Goal: Task Accomplishment & Management: Use online tool/utility

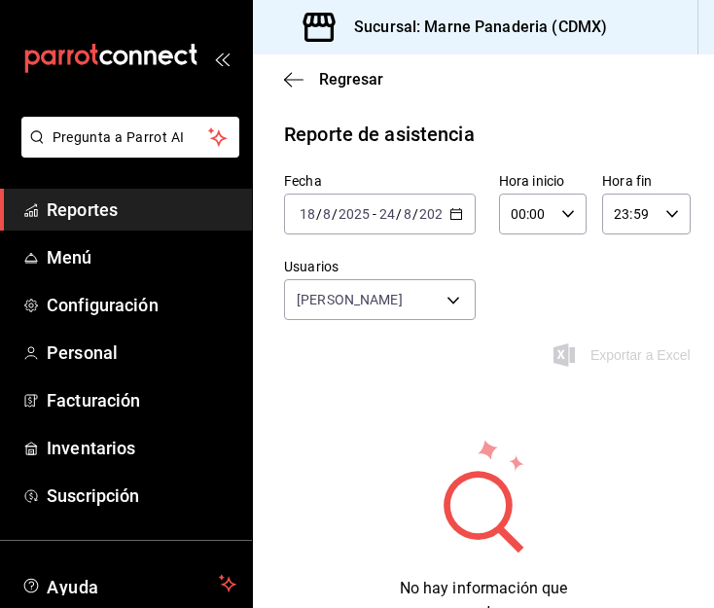
click at [450, 218] on icon "button" at bounding box center [456, 214] width 14 height 14
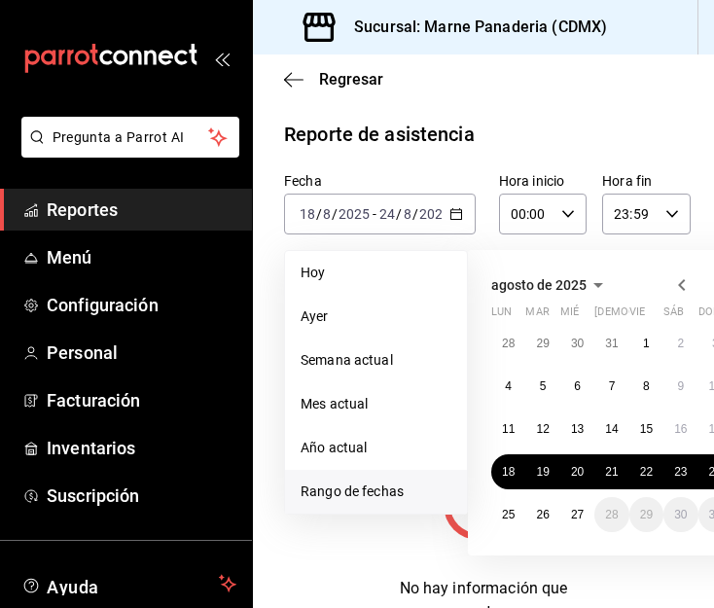
scroll to position [0, 109]
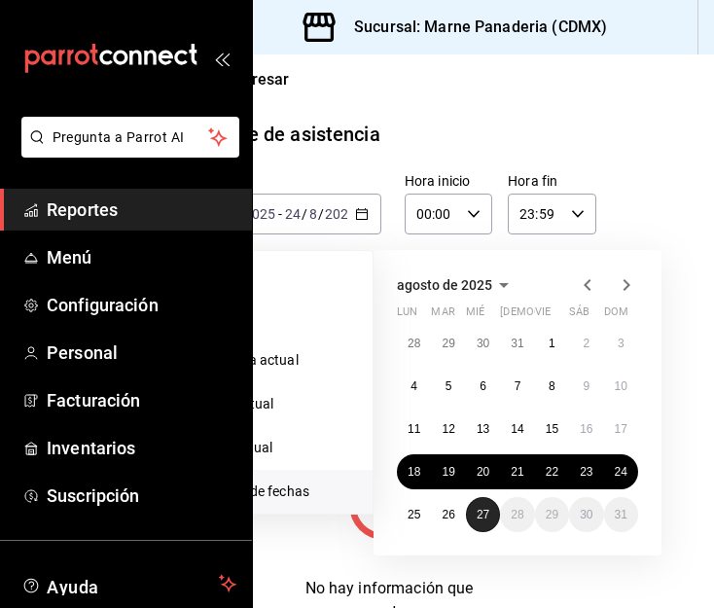
click at [477, 517] on abbr "27" at bounding box center [483, 515] width 13 height 14
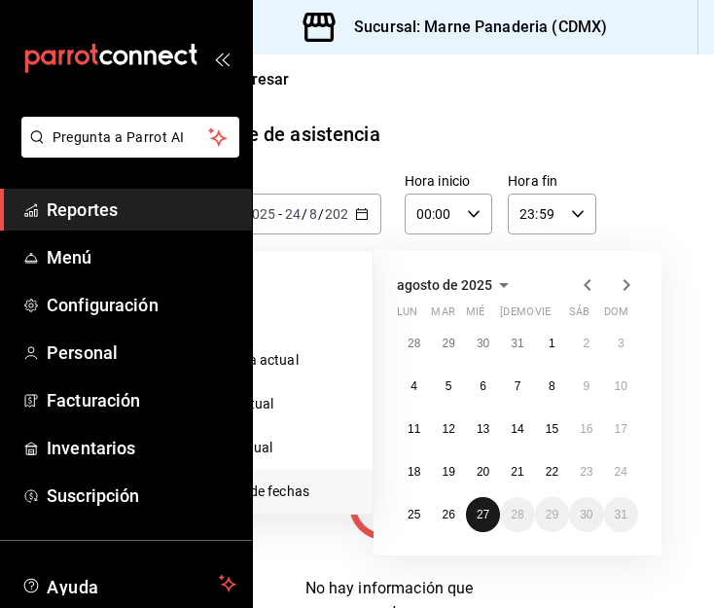
click at [477, 517] on abbr "27" at bounding box center [483, 515] width 13 height 14
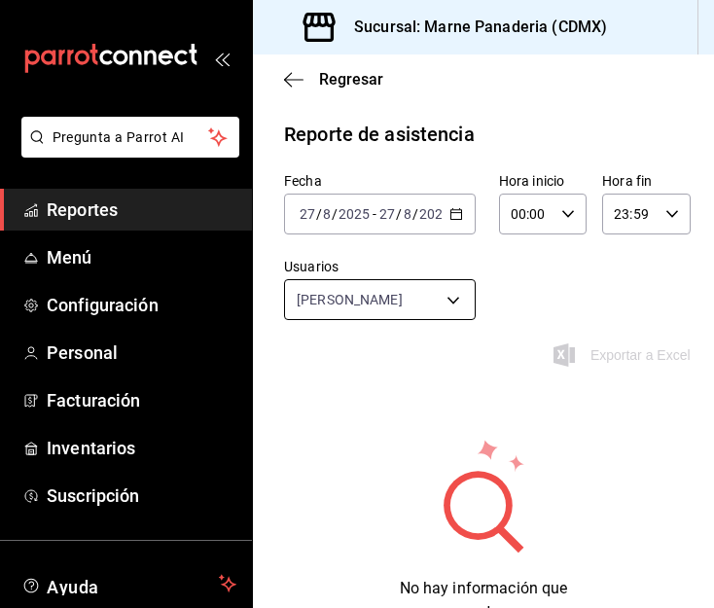
click at [442, 296] on body "Pregunta a Parrot AI Reportes Menú Configuración Personal Facturación Inventari…" at bounding box center [357, 304] width 714 height 608
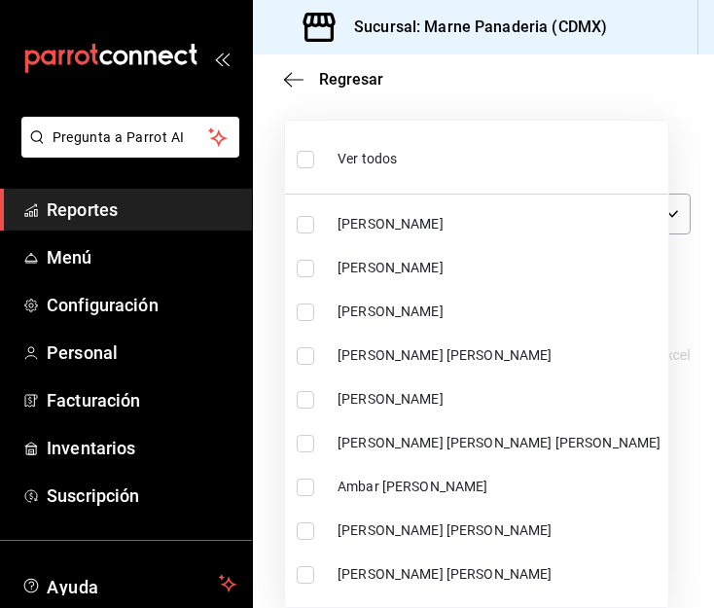
click at [322, 160] on div "Ver todos" at bounding box center [347, 157] width 100 height 42
type input "85e18a7b-0278-4257-95e3-aeb97ebd11d7,1028605d-6472-4149-97e3-1734ff0648c9,37a1b…"
checkbox input "true"
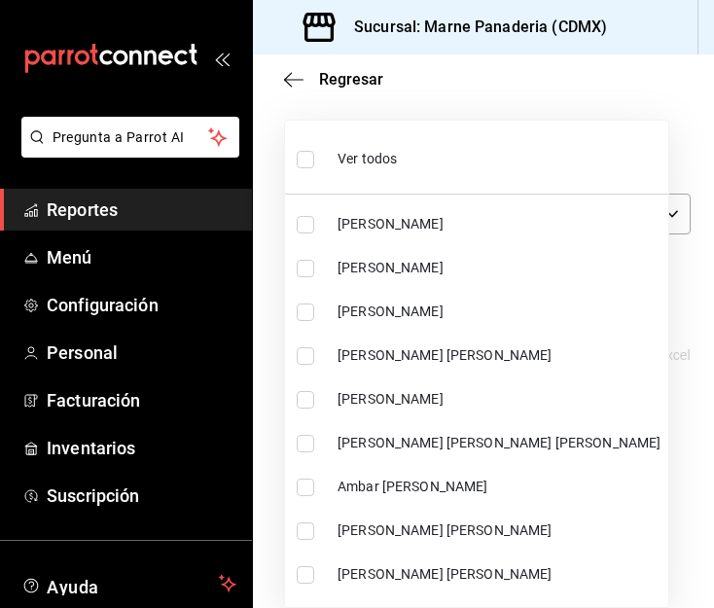
checkbox input "true"
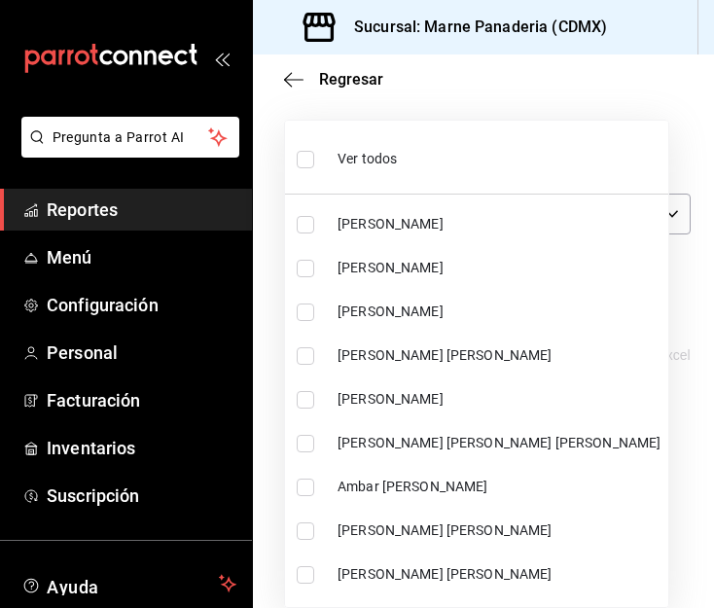
checkbox input "true"
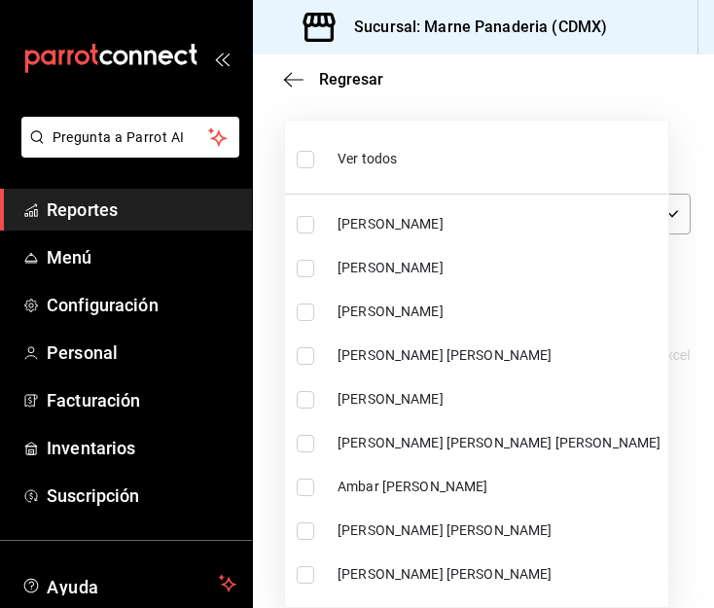
checkbox input "true"
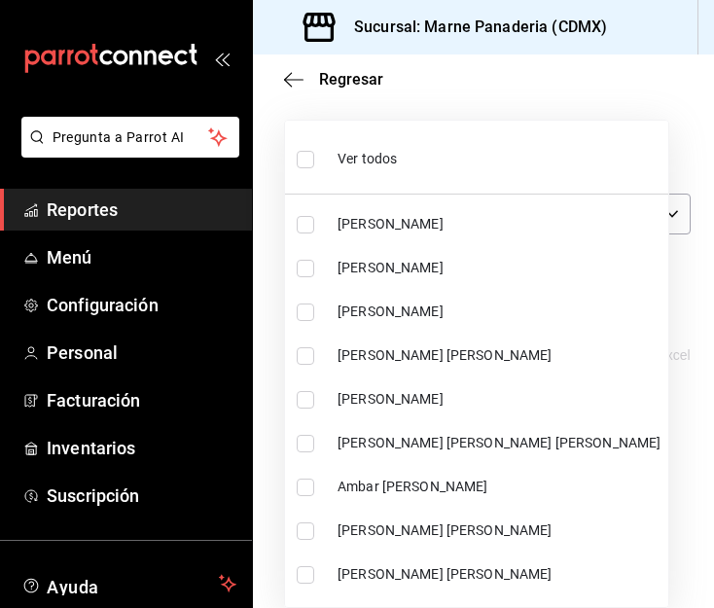
checkbox input "true"
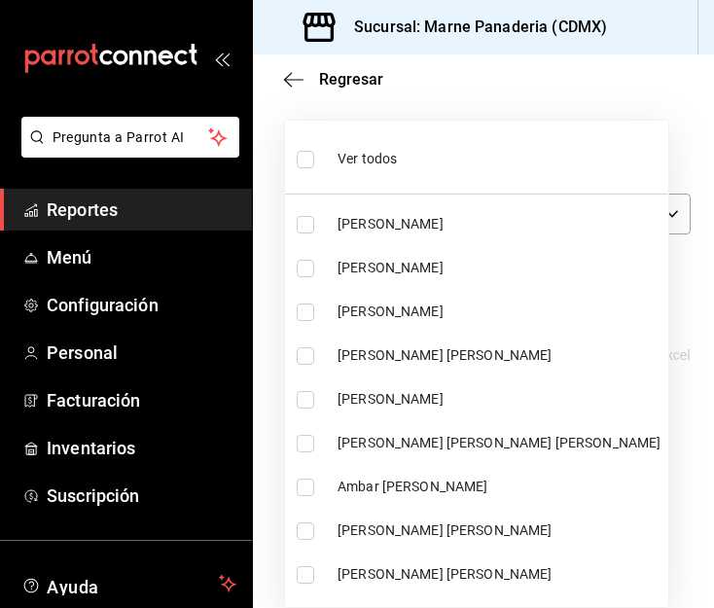
checkbox input "true"
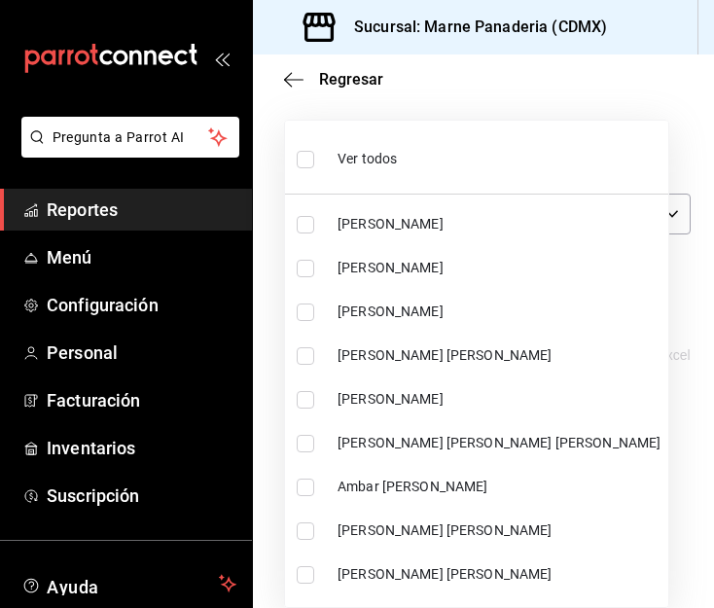
checkbox input "true"
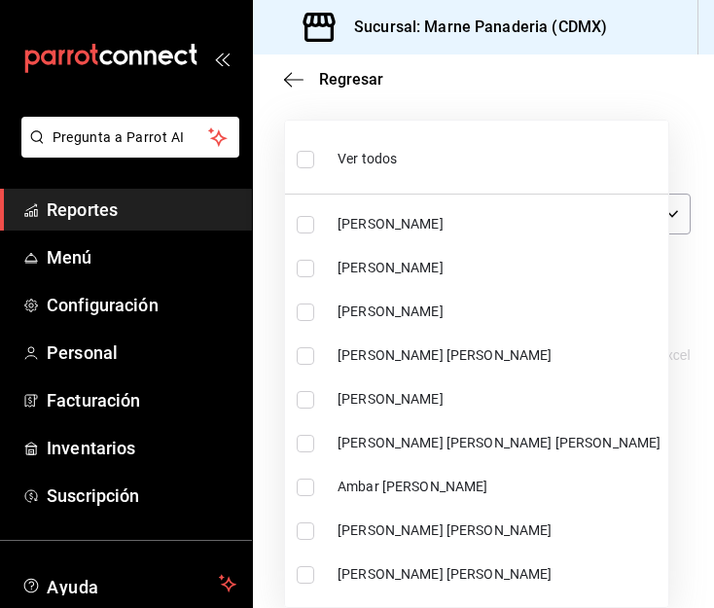
checkbox input "true"
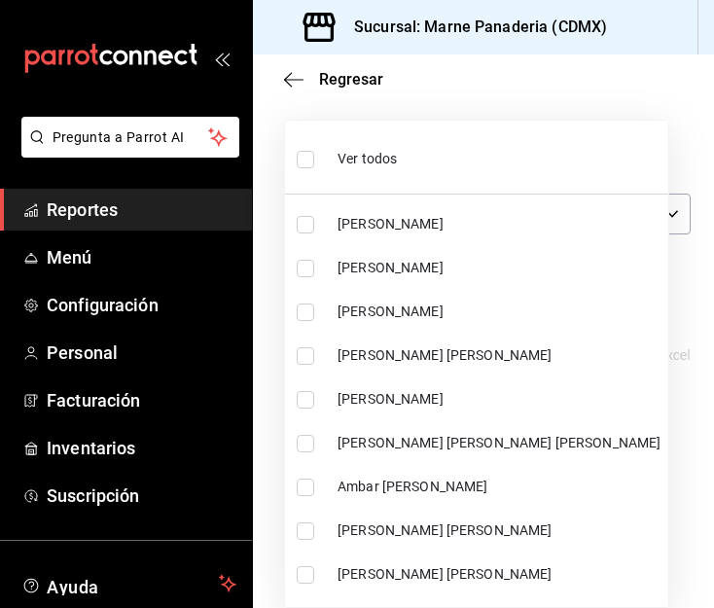
checkbox input "true"
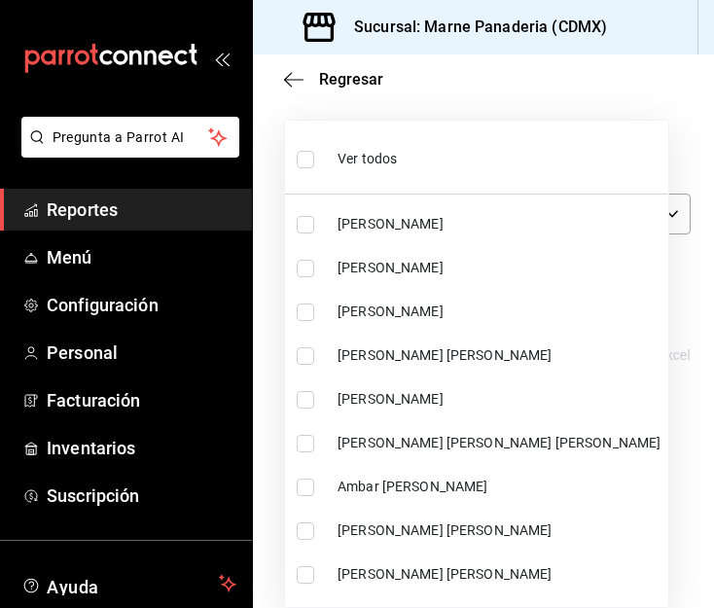
checkbox input "true"
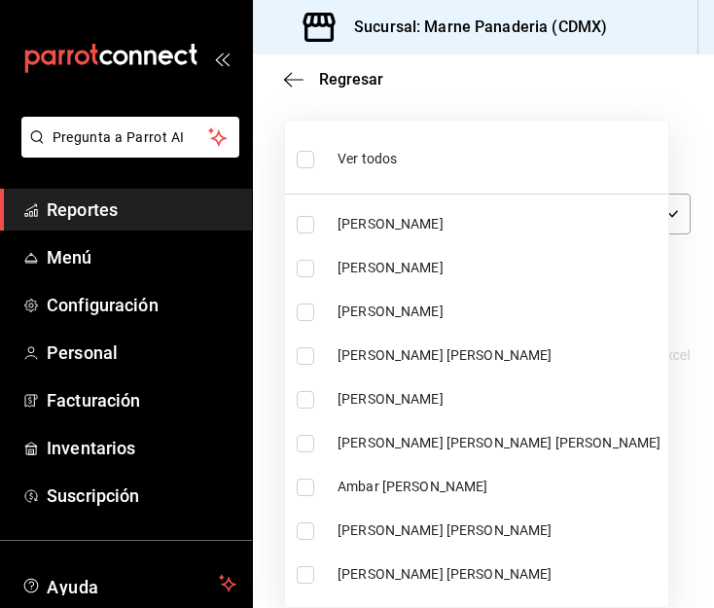
checkbox input "true"
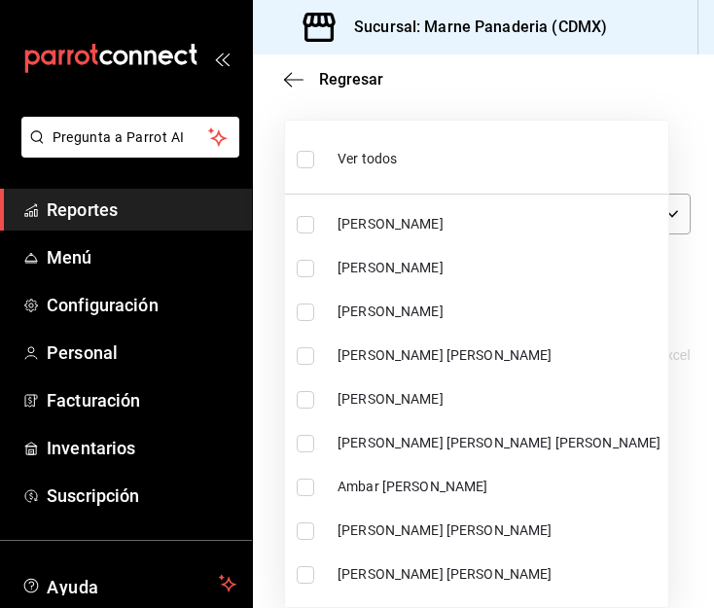
checkbox input "true"
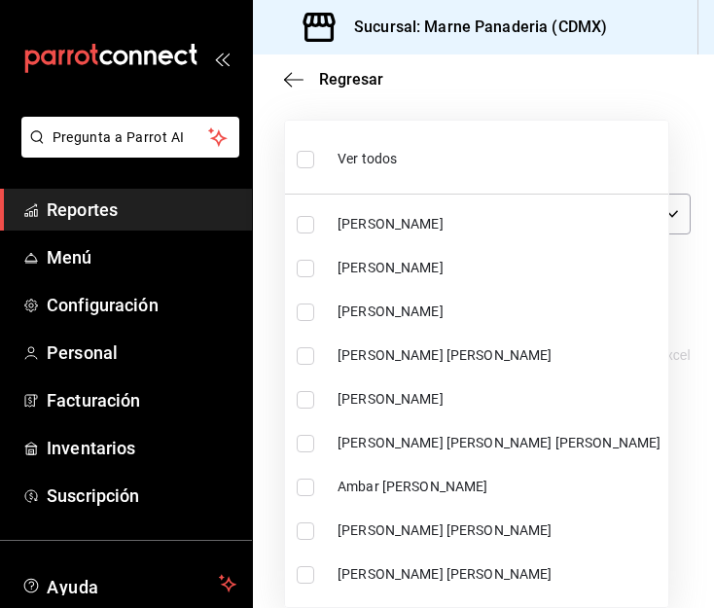
checkbox input "true"
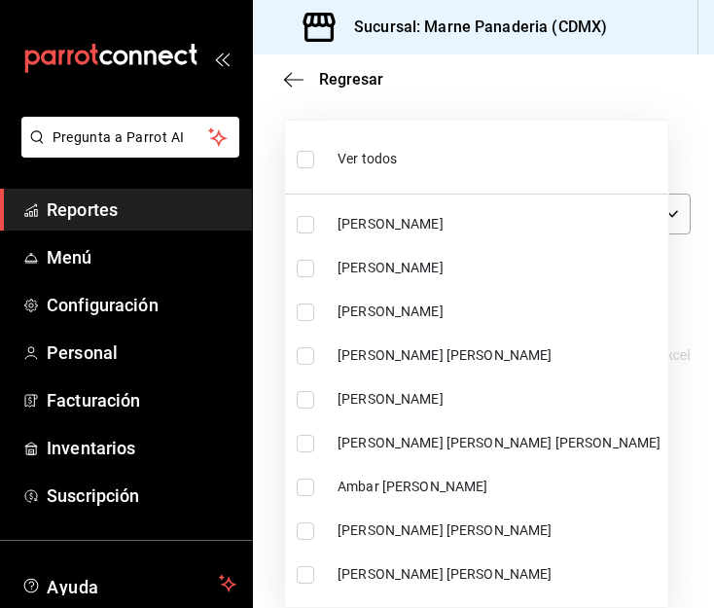
checkbox input "true"
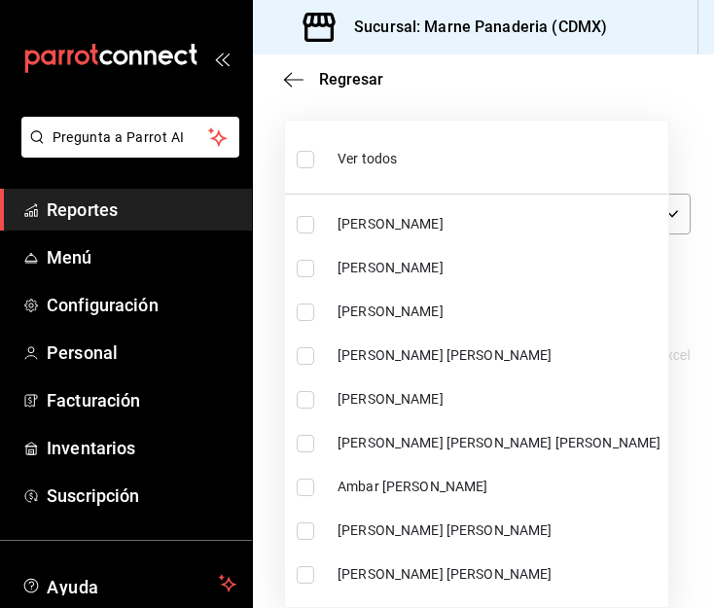
checkbox input "true"
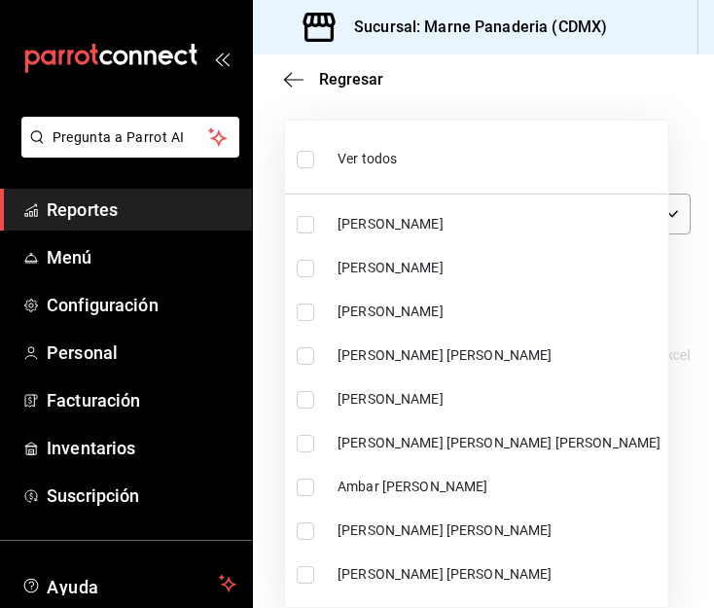
checkbox input "true"
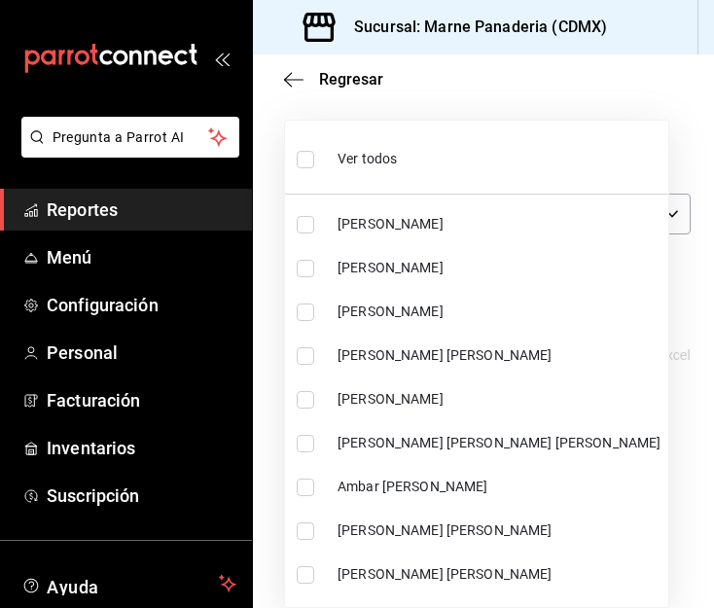
checkbox input "true"
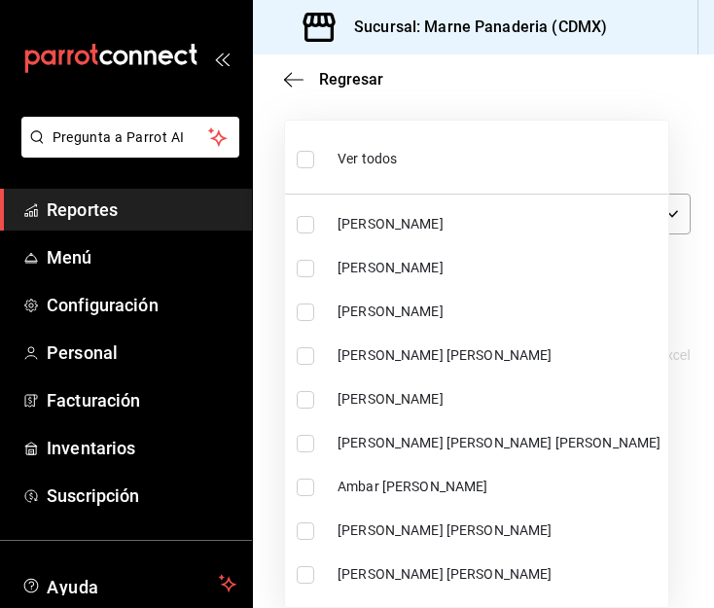
checkbox input "true"
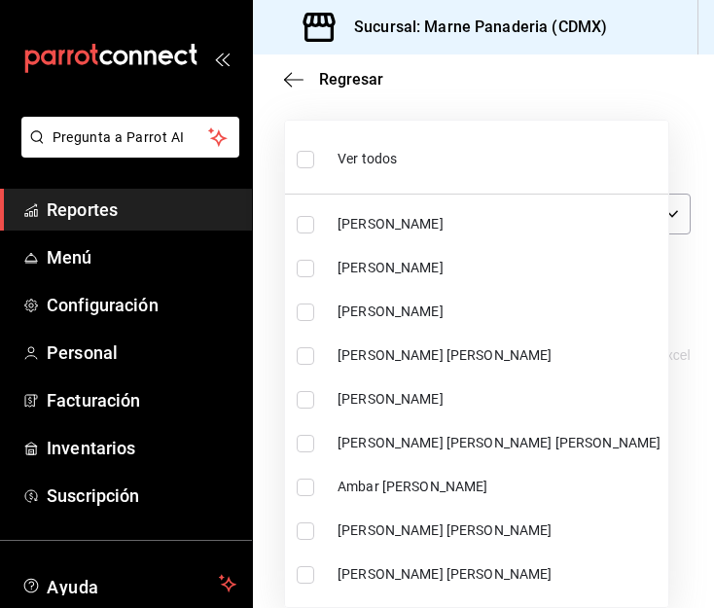
checkbox input "true"
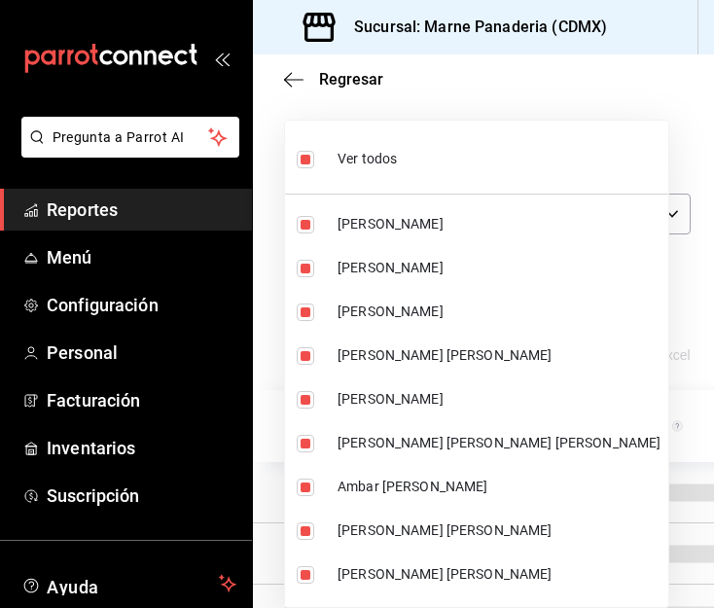
click at [641, 277] on div at bounding box center [357, 304] width 714 height 608
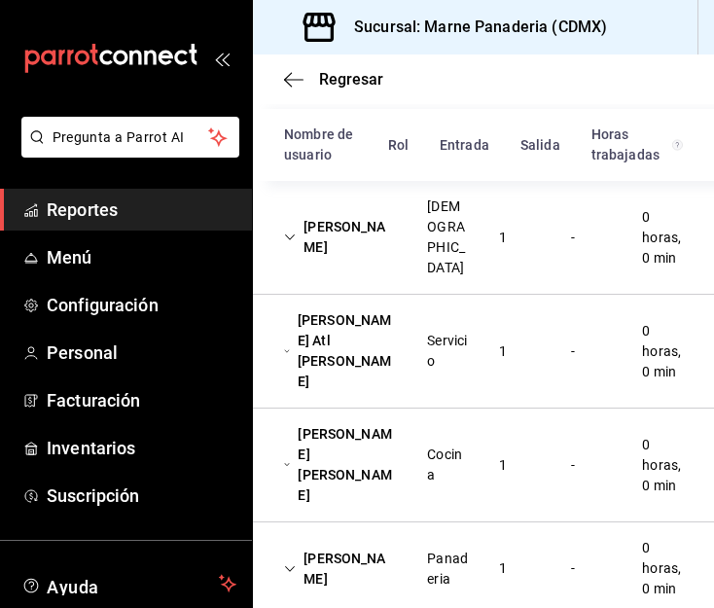
scroll to position [282, 0]
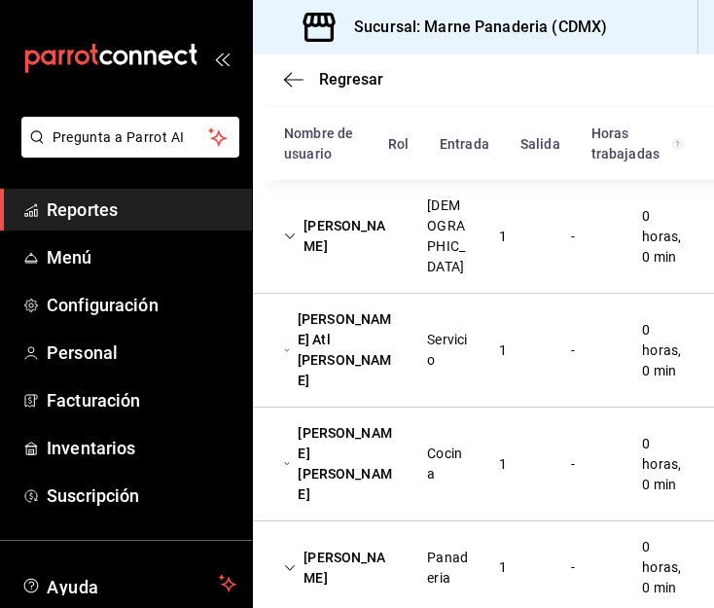
click at [353, 244] on div "[PERSON_NAME]" at bounding box center [339, 236] width 143 height 56
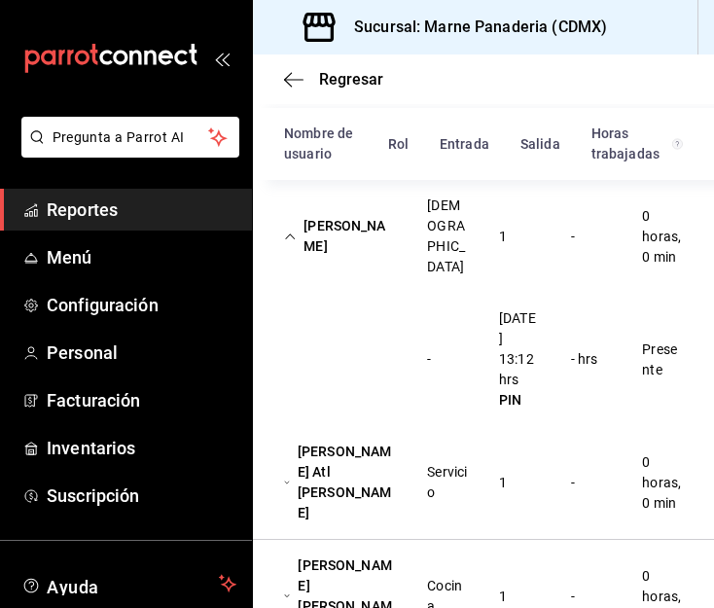
click at [354, 246] on div "[PERSON_NAME]" at bounding box center [339, 236] width 143 height 56
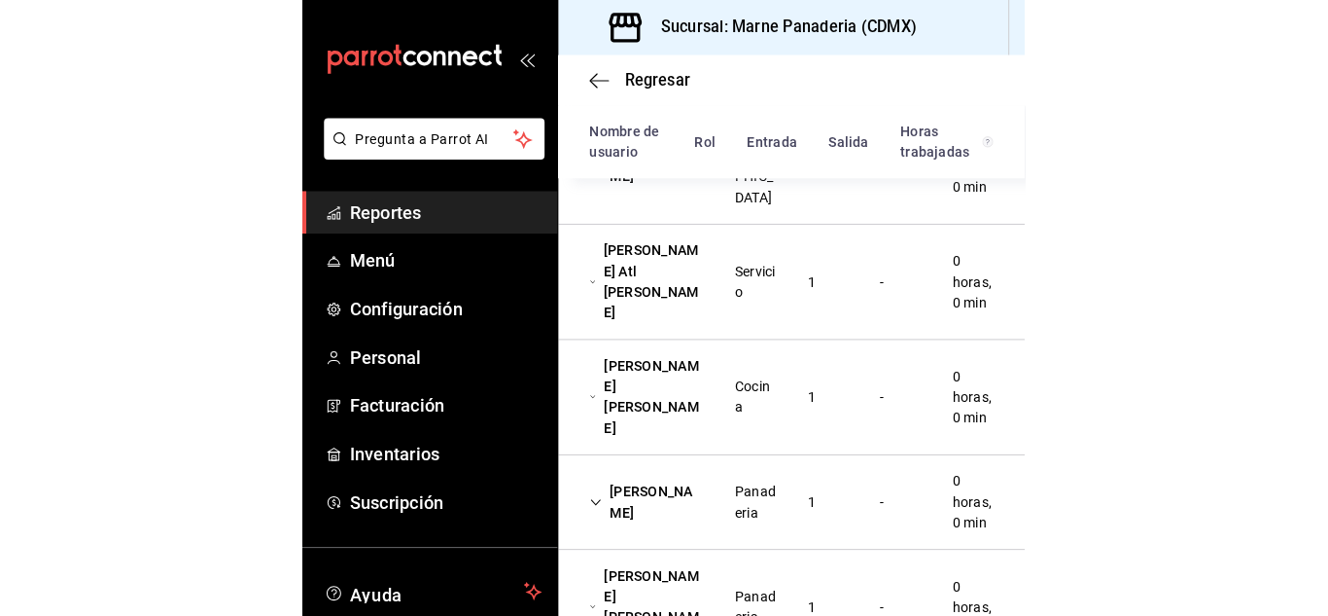
scroll to position [357, 0]
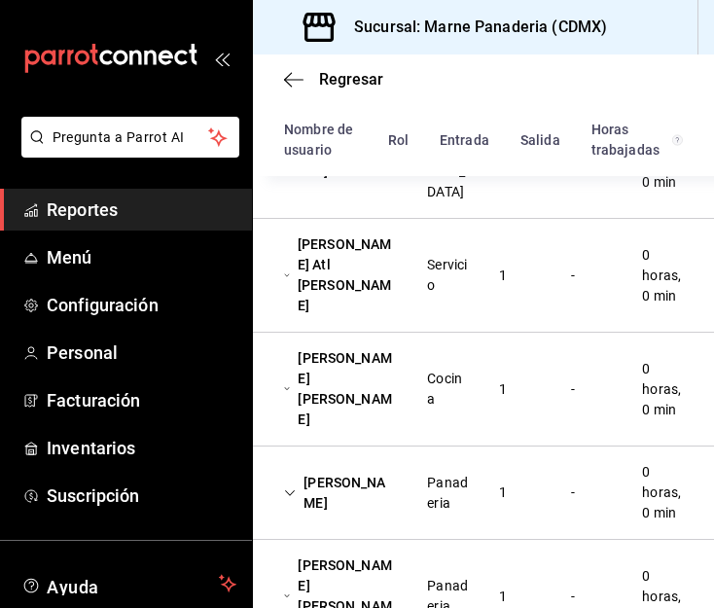
click at [354, 246] on div "[PERSON_NAME] Atl [PERSON_NAME]" at bounding box center [339, 275] width 143 height 97
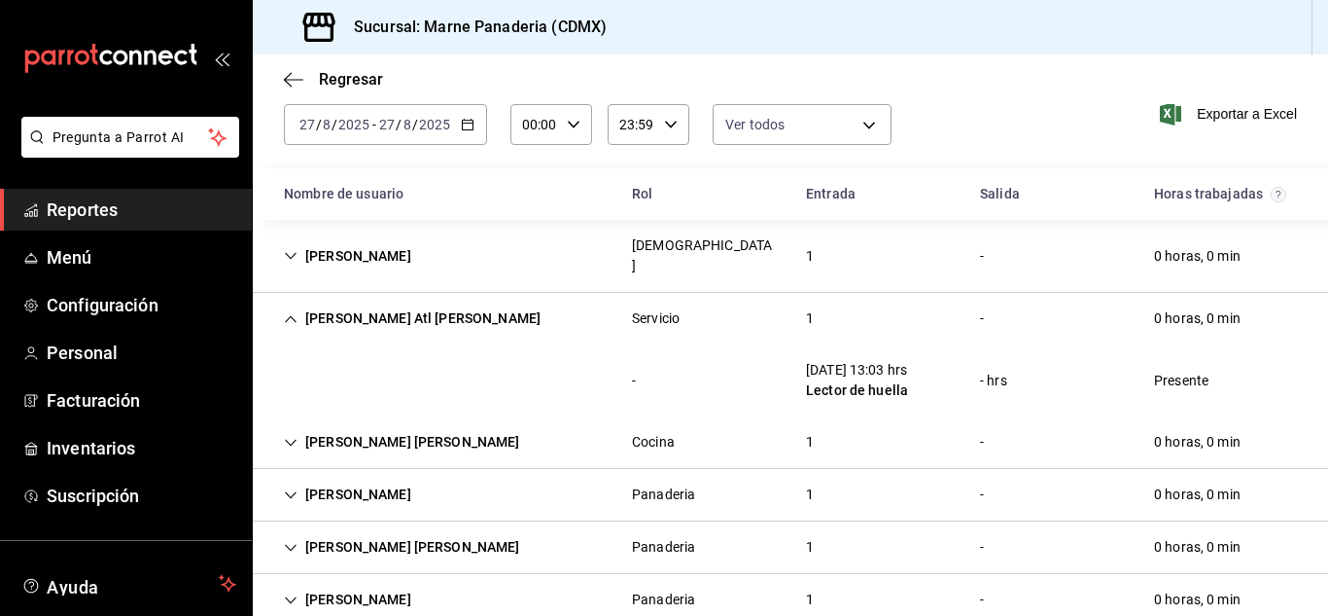
scroll to position [0, 0]
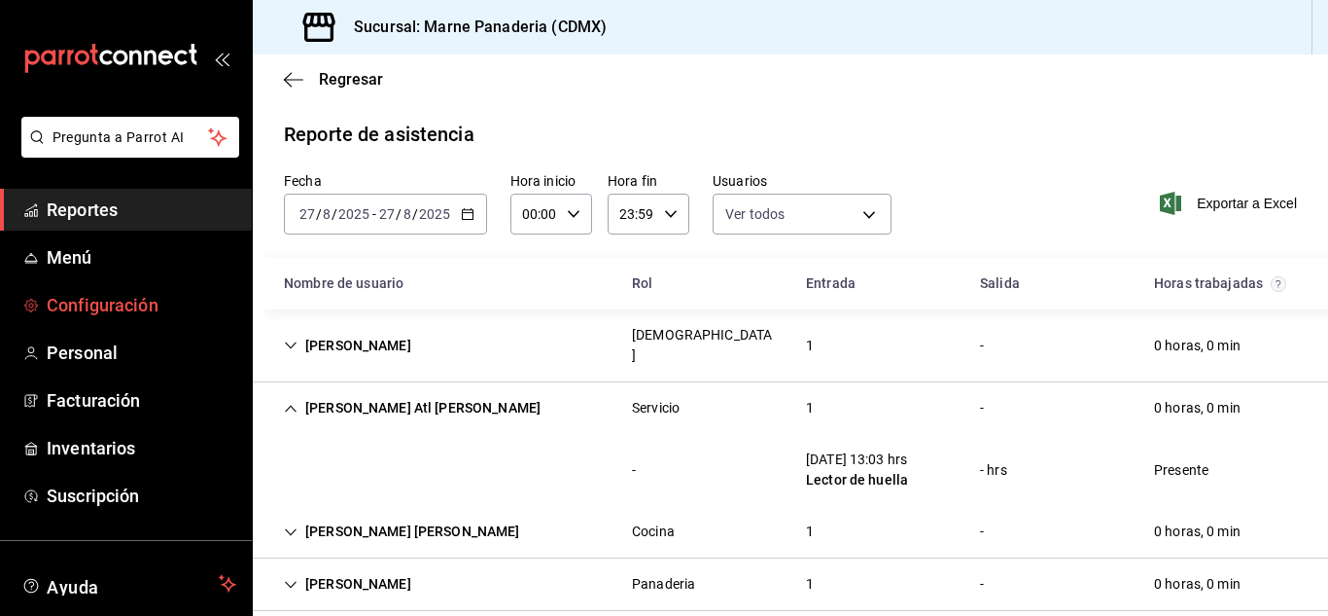
click at [68, 313] on span "Configuración" at bounding box center [142, 305] width 190 height 26
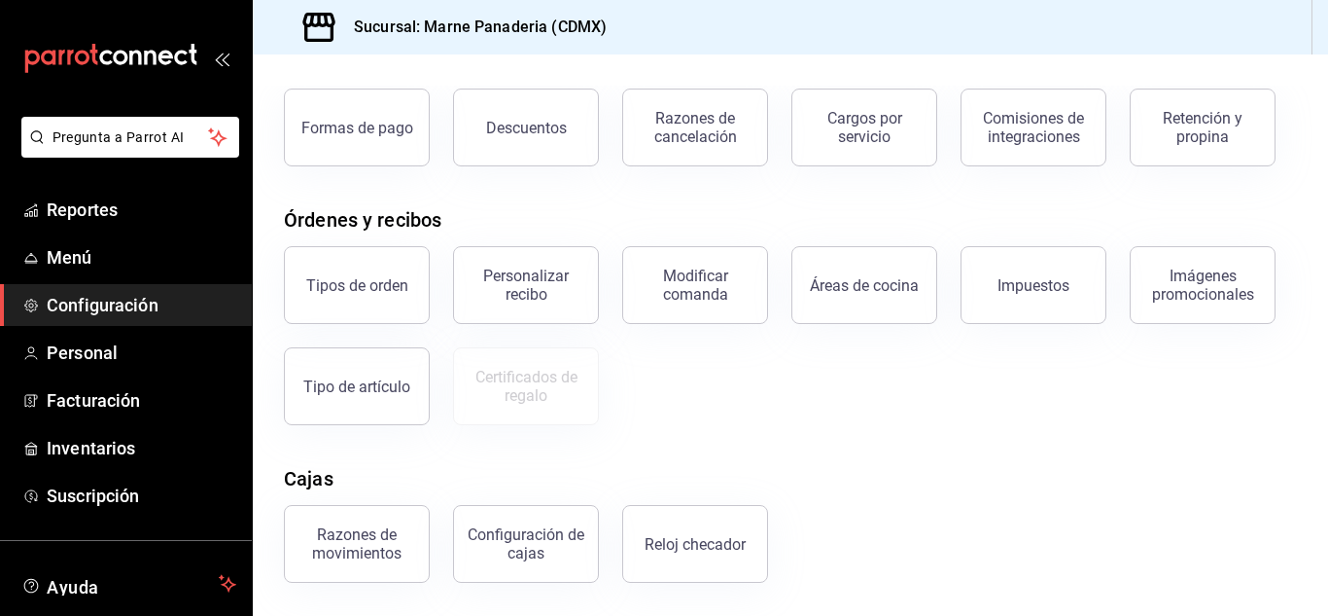
scroll to position [269, 0]
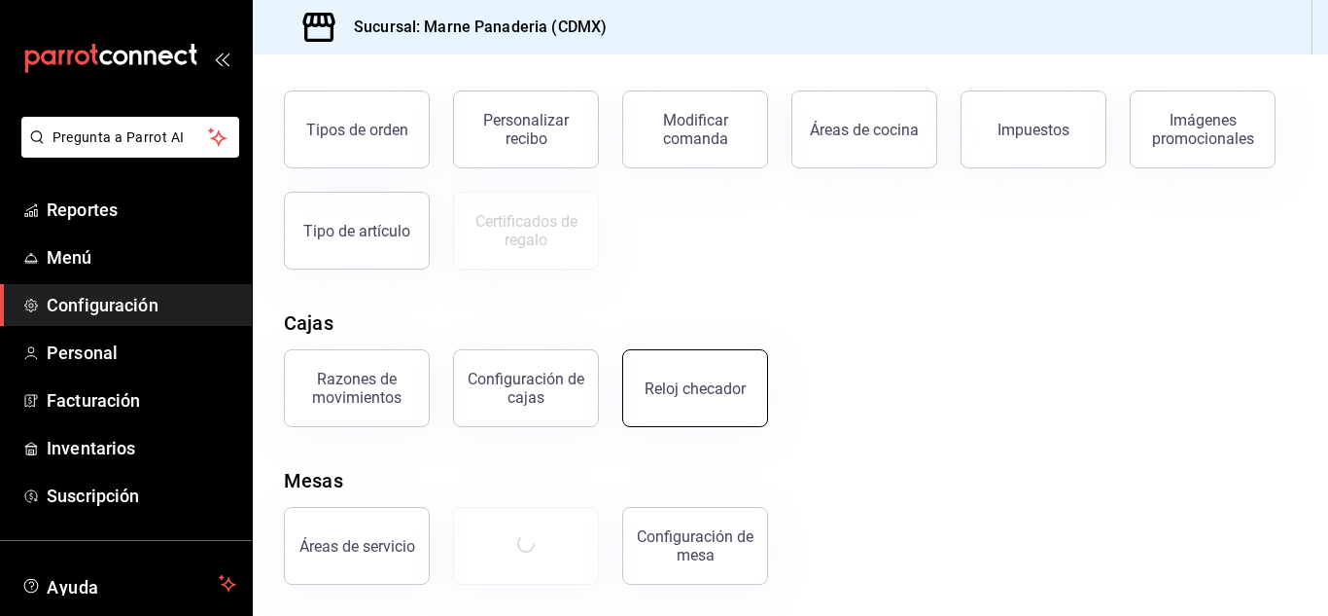
click at [686, 389] on div "Reloj checador" at bounding box center [695, 388] width 101 height 18
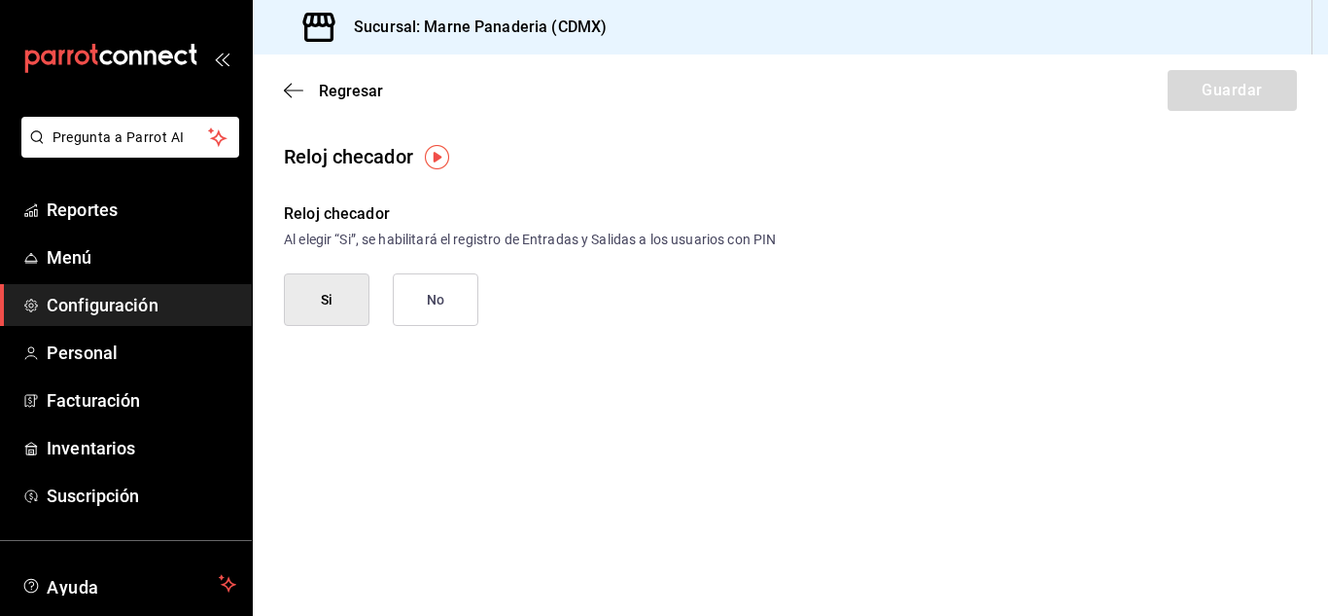
click at [283, 90] on div "Regresar Guardar" at bounding box center [791, 90] width 1076 height 72
click at [297, 91] on icon "button" at bounding box center [293, 91] width 19 height 18
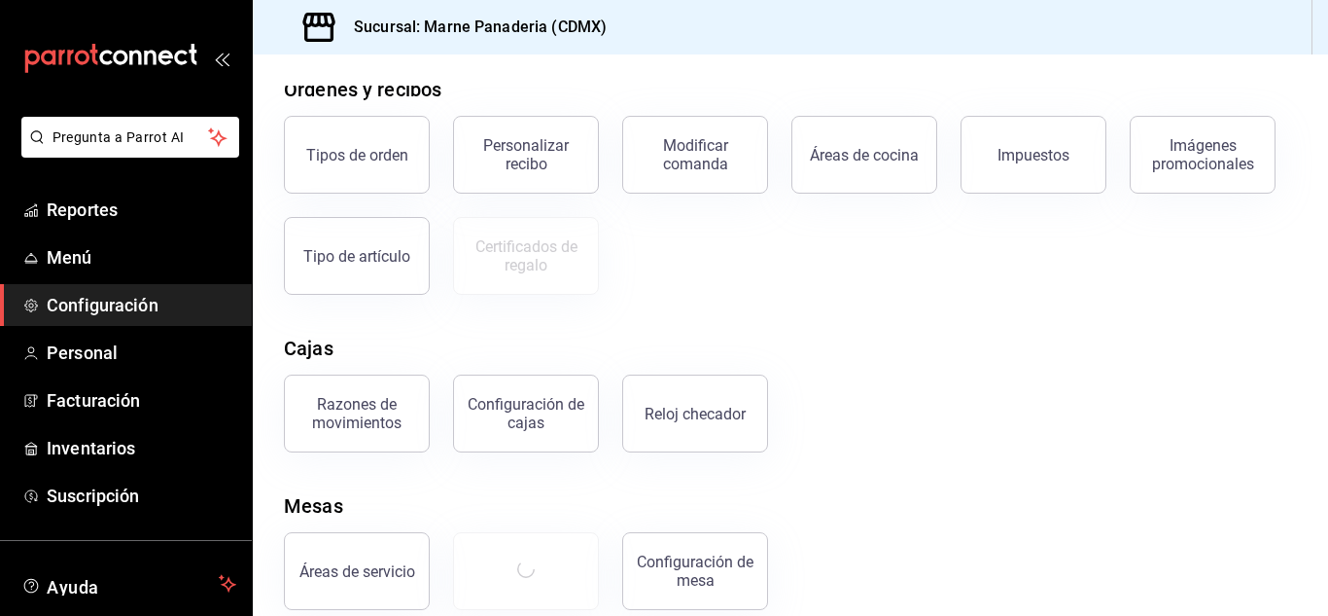
scroll to position [269, 0]
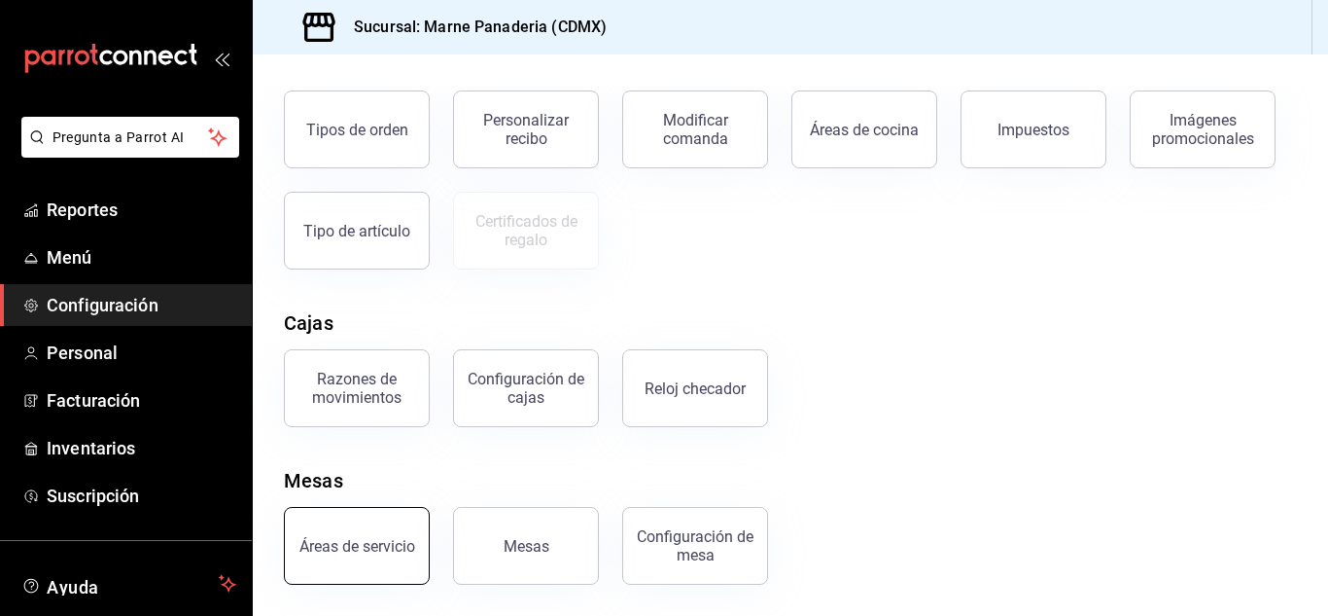
click at [378, 516] on button "Áreas de servicio" at bounding box center [357, 546] width 146 height 78
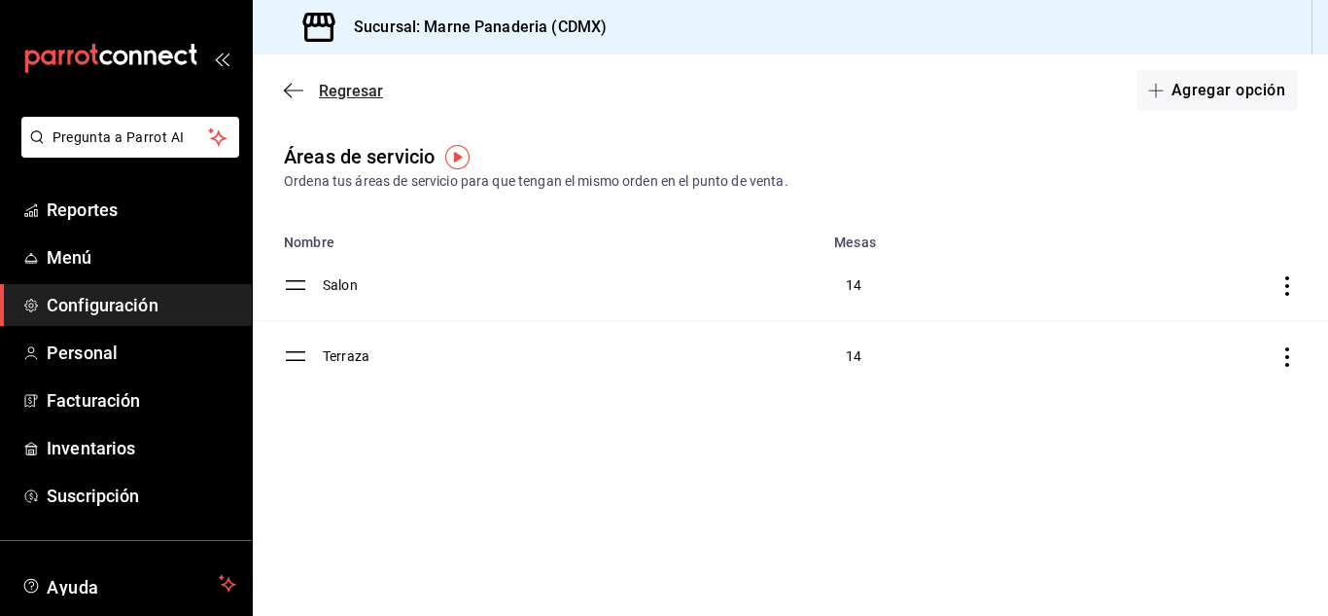
click at [294, 84] on icon "button" at bounding box center [293, 91] width 19 height 18
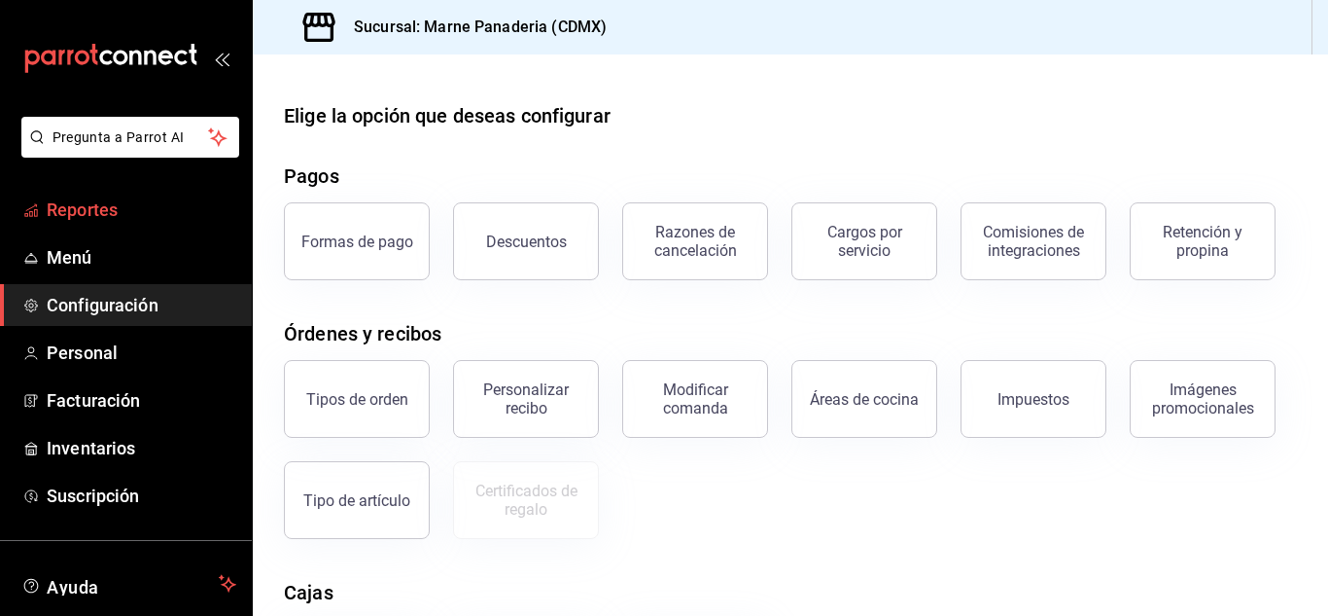
click at [102, 221] on span "Reportes" at bounding box center [142, 209] width 190 height 26
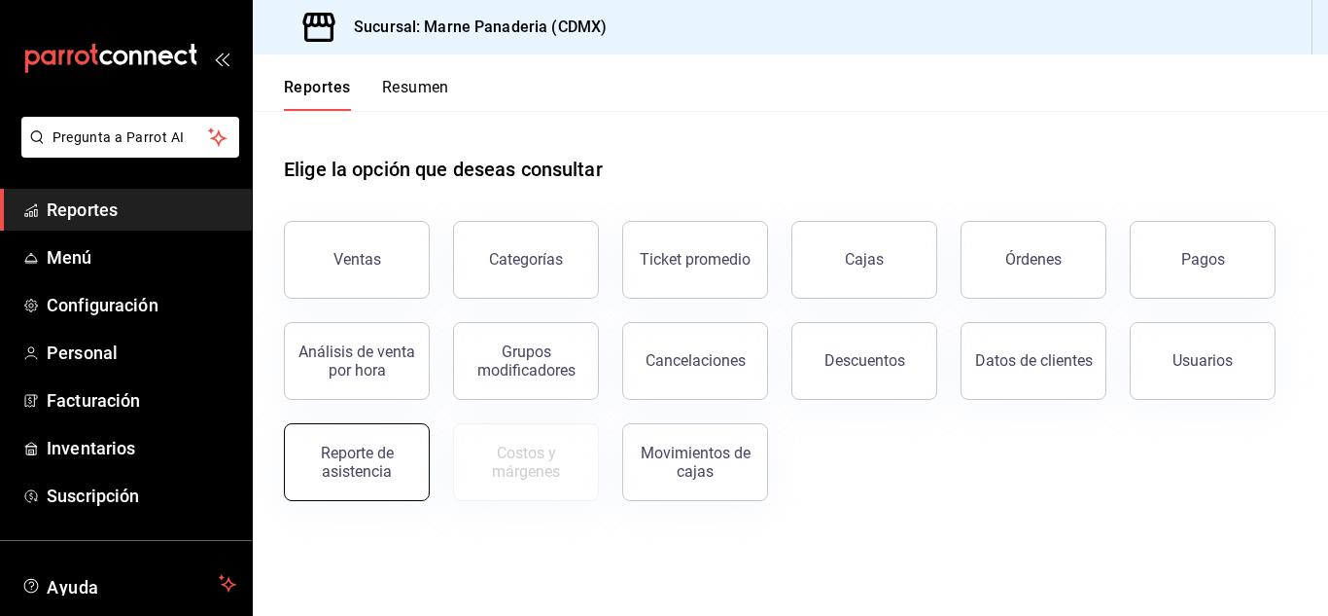
click at [390, 480] on button "Reporte de asistencia" at bounding box center [357, 462] width 146 height 78
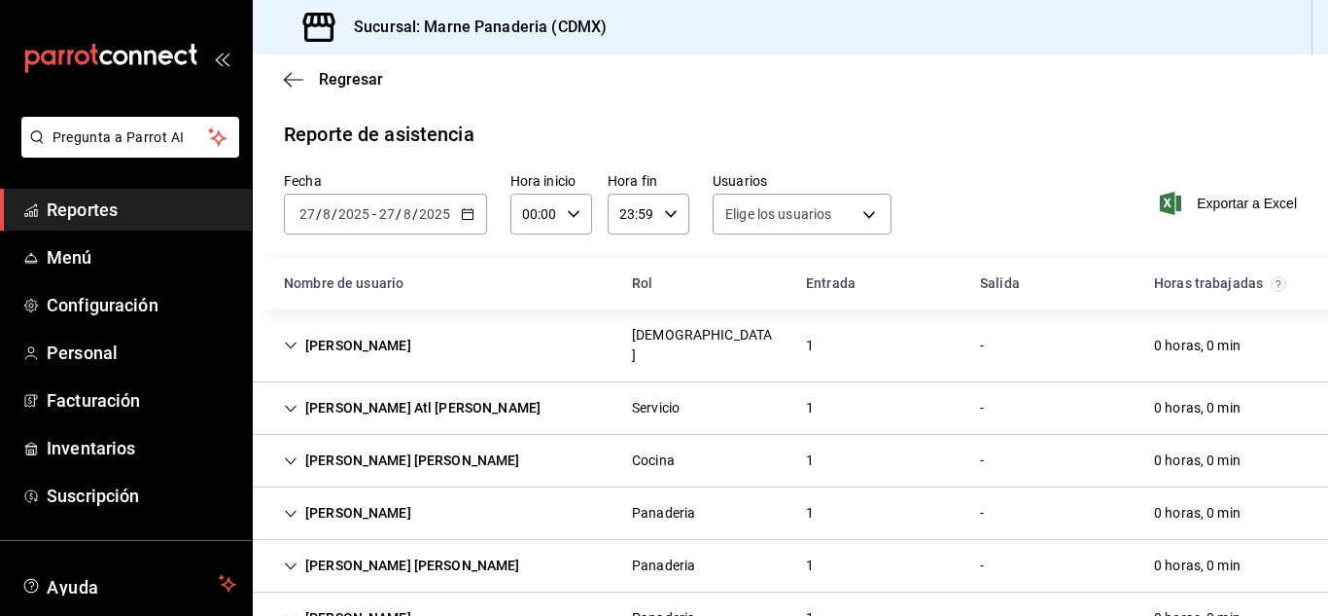
type input "85e18a7b-0278-4257-95e3-aeb97ebd11d7,1028605d-6472-4149-97e3-1734ff0648c9,37a1b…"
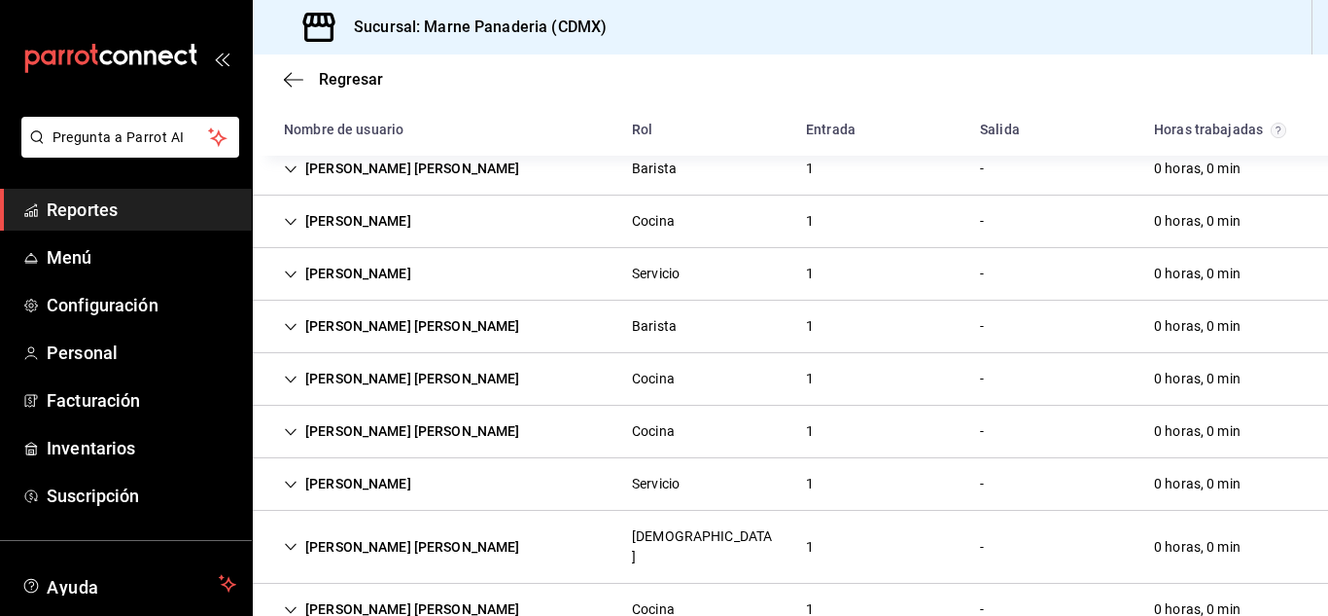
scroll to position [510, 0]
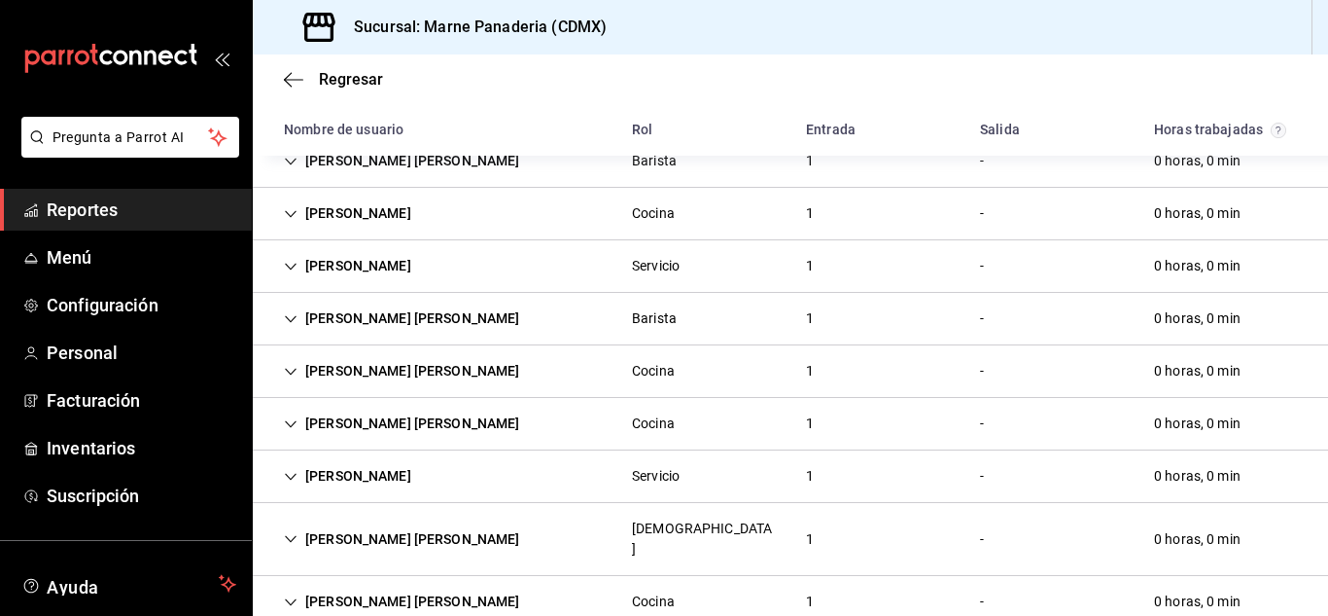
click at [513, 247] on div "[PERSON_NAME] Servicio 1 - 0 horas, 0 min" at bounding box center [791, 266] width 1076 height 53
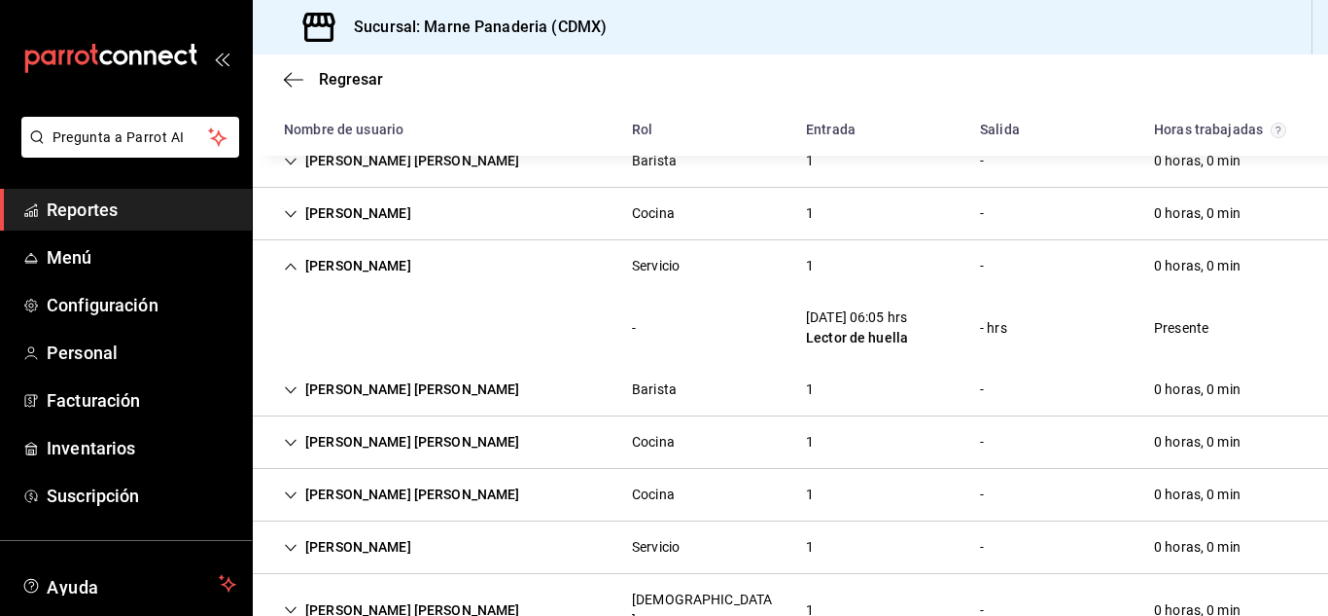
click at [513, 247] on div "[PERSON_NAME] Servicio 1 - 0 horas, 0 min" at bounding box center [791, 266] width 1076 height 52
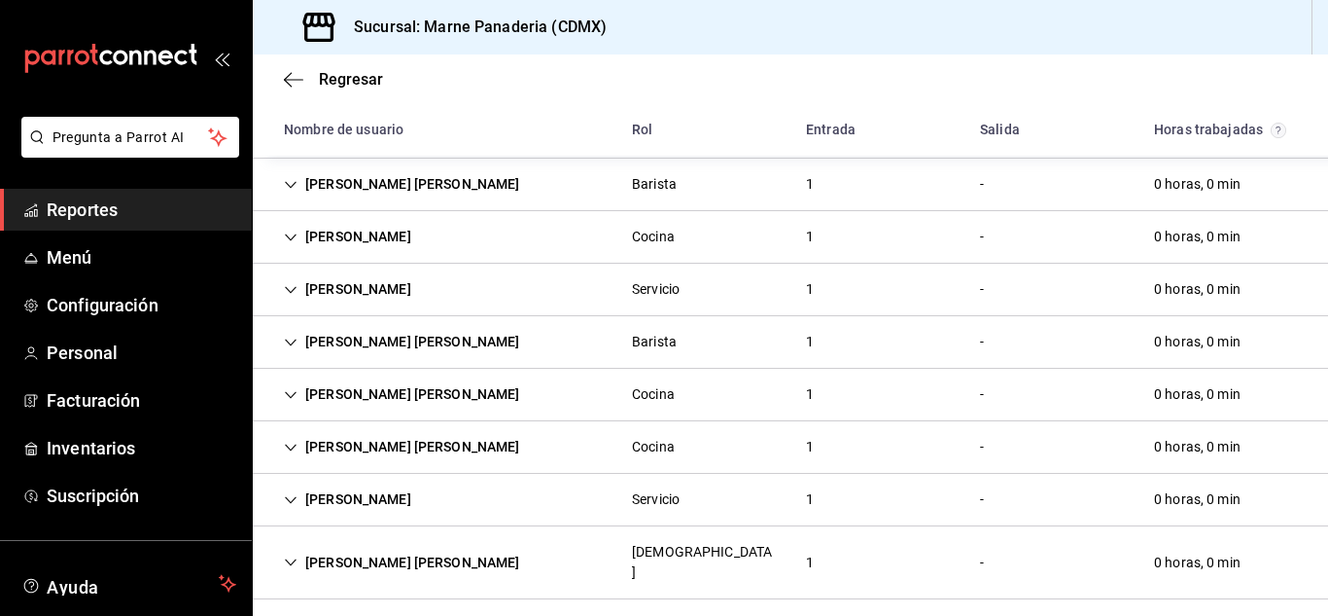
scroll to position [484, 0]
click at [492, 326] on div "[PERSON_NAME] [PERSON_NAME]" at bounding box center [401, 344] width 267 height 36
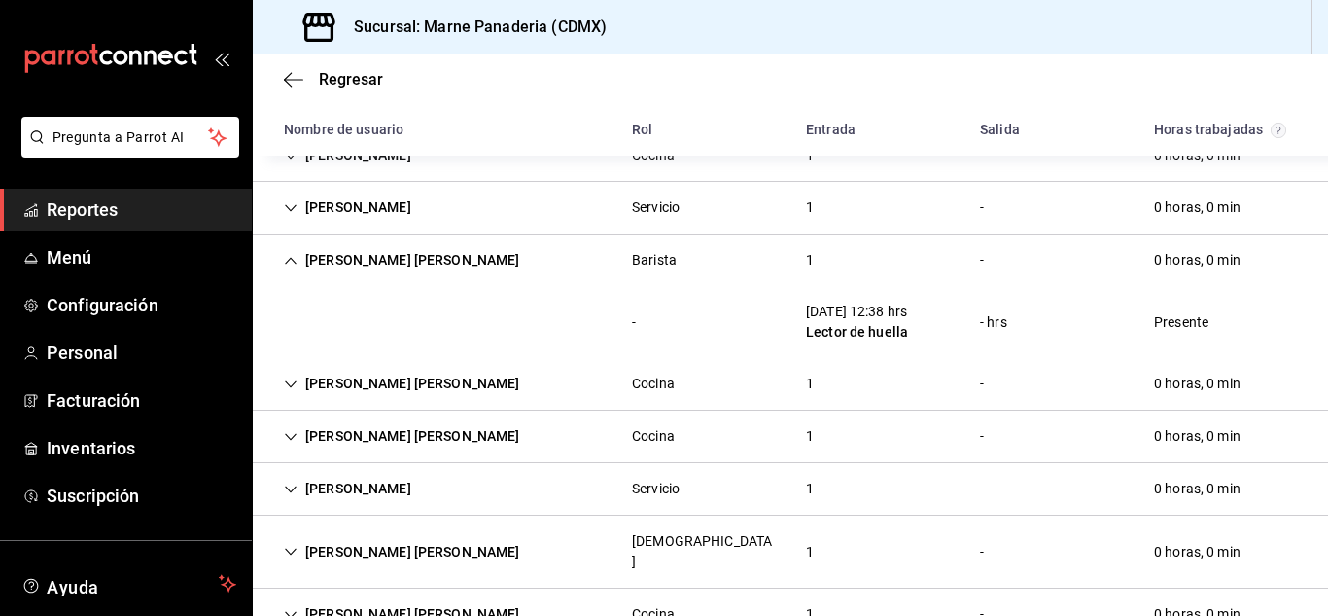
scroll to position [636, 0]
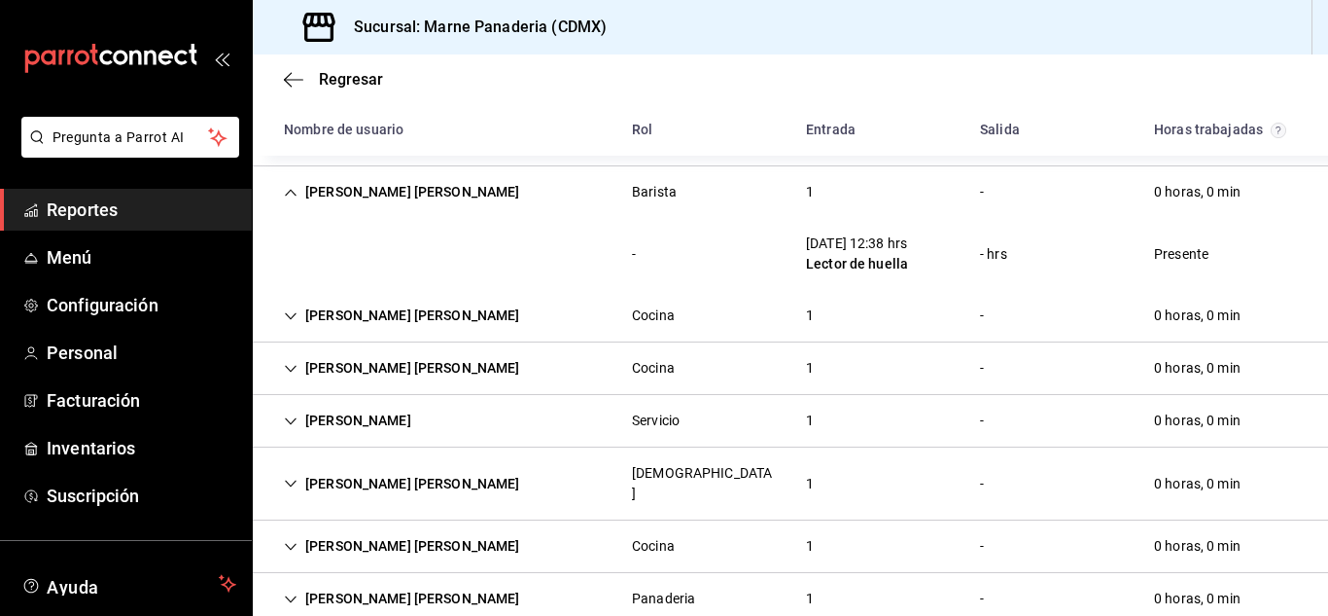
click at [479, 349] on div "[PERSON_NAME] [PERSON_NAME] Cocina 1 - 0 horas, 0 min" at bounding box center [791, 368] width 1076 height 53
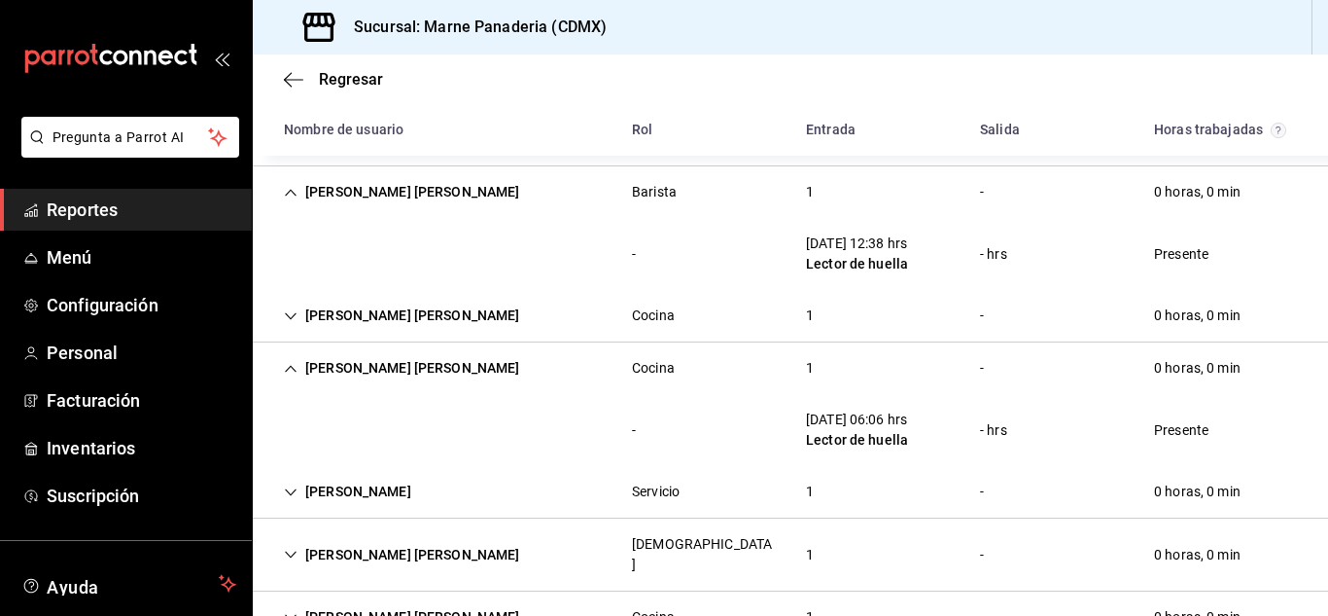
click at [487, 300] on div "[PERSON_NAME] [PERSON_NAME]" at bounding box center [401, 316] width 267 height 36
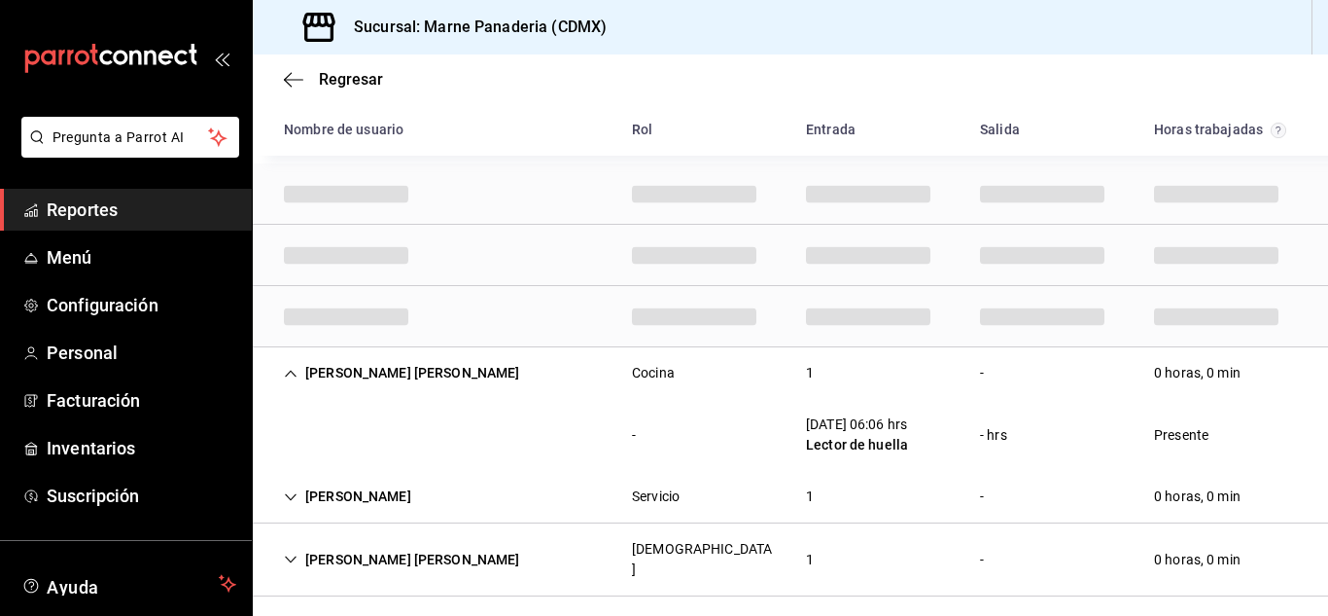
scroll to position [890, 0]
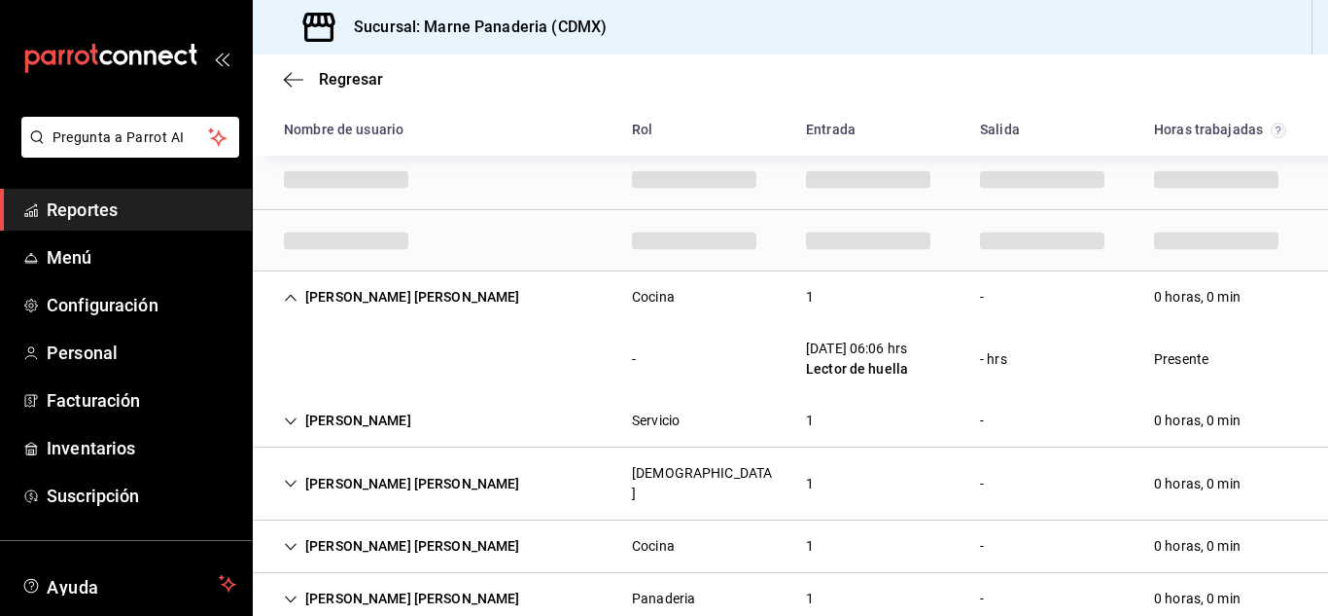
click at [481, 466] on div "[PERSON_NAME] [PERSON_NAME]" at bounding box center [401, 484] width 267 height 36
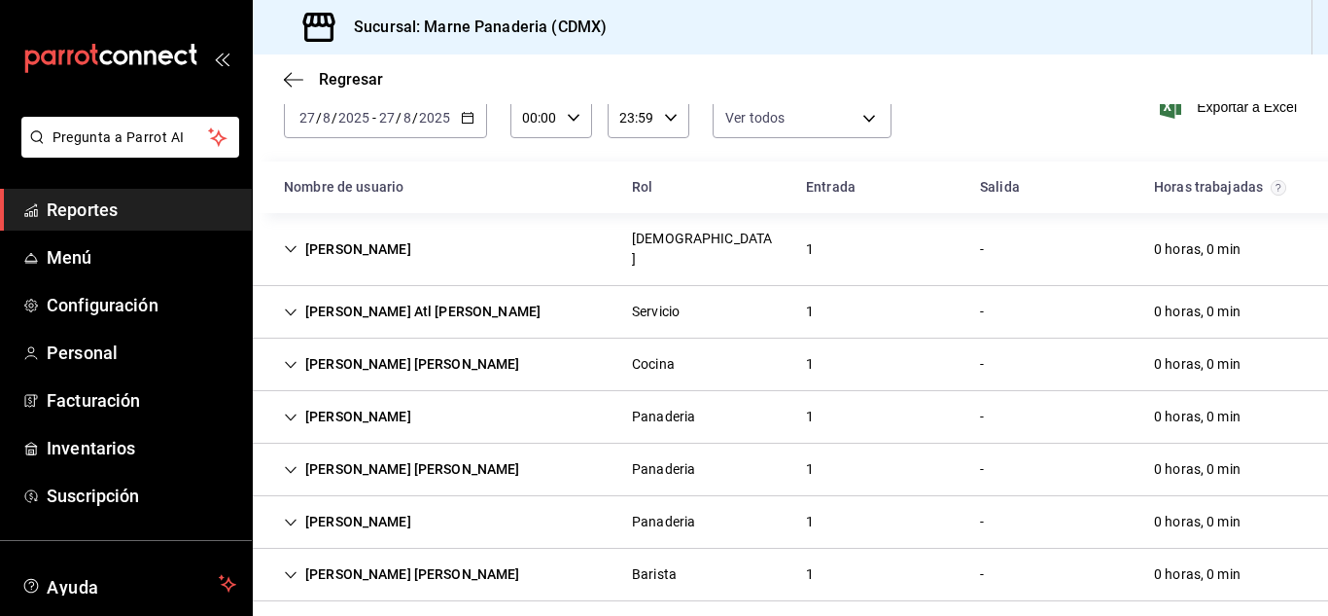
scroll to position [0, 0]
